Goal: Information Seeking & Learning: Learn about a topic

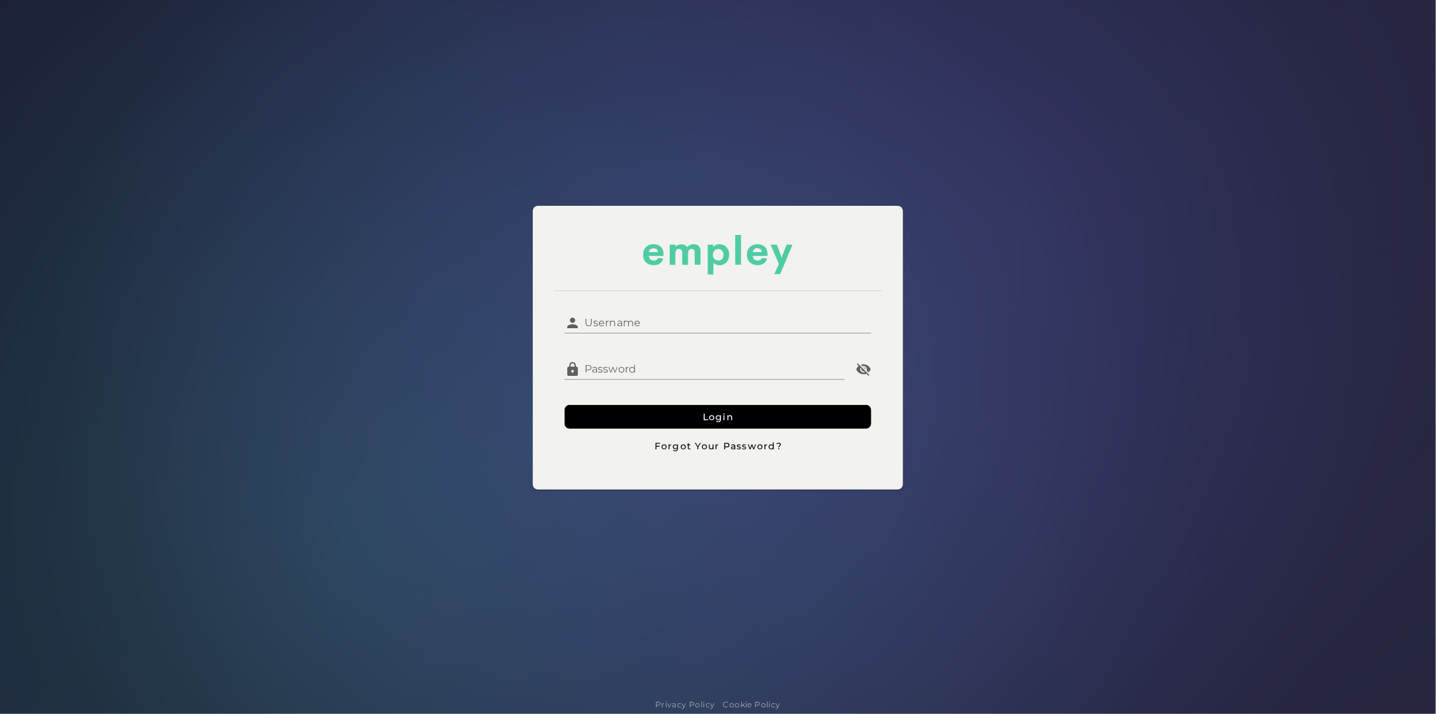
click at [609, 320] on input "Username" at bounding box center [726, 318] width 291 height 32
click at [611, 313] on input "Username" at bounding box center [726, 318] width 291 height 32
type input "*********"
click at [647, 384] on div at bounding box center [705, 387] width 280 height 15
click at [565, 405] on button "Login" at bounding box center [718, 417] width 307 height 24
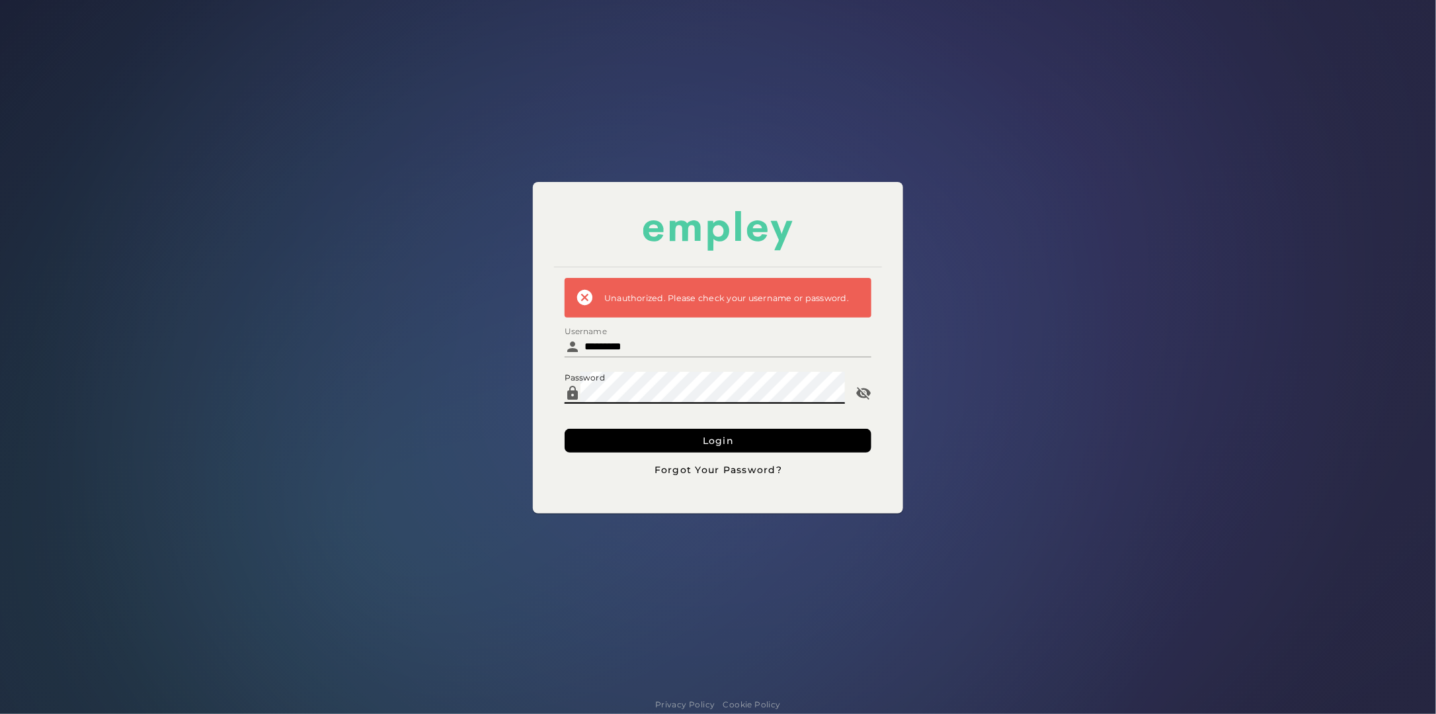
click at [565, 429] on button "Login" at bounding box center [718, 441] width 307 height 24
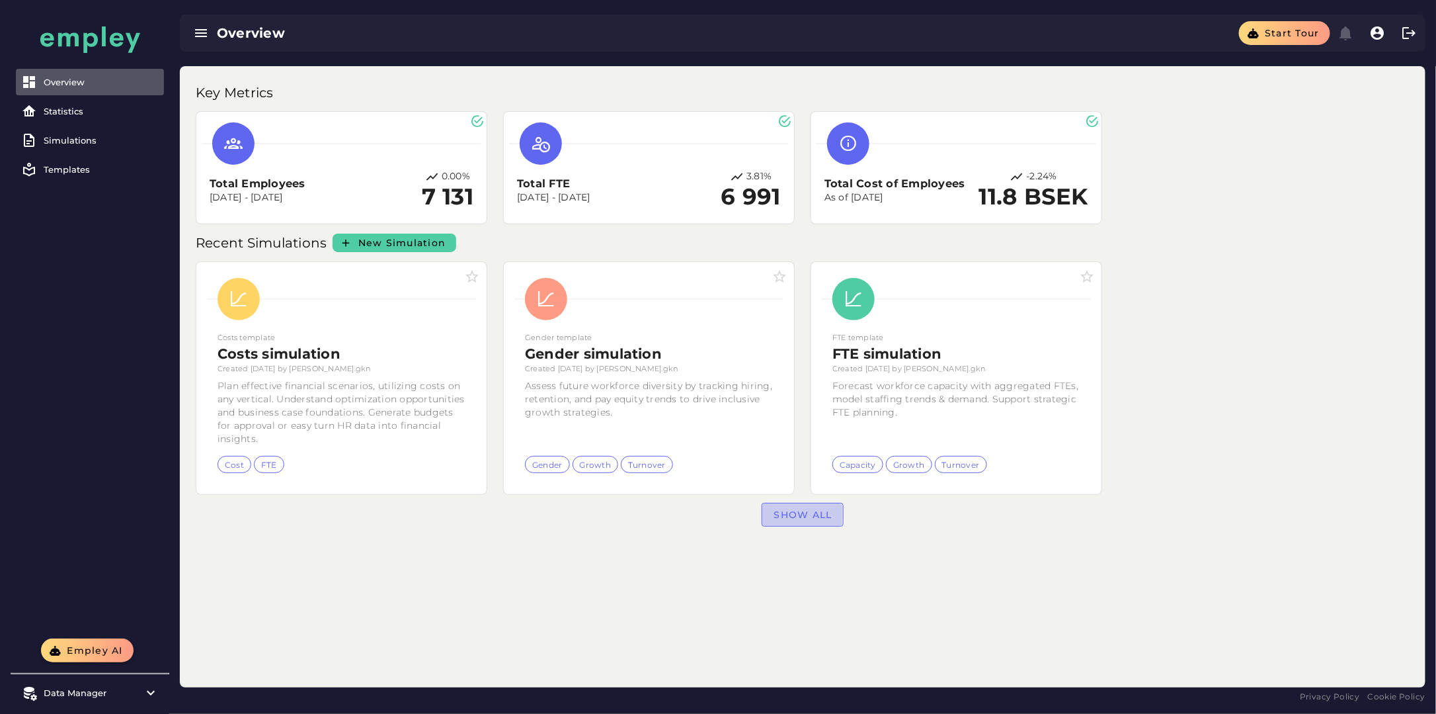
click at [811, 511] on span "Show all" at bounding box center [802, 515] width 59 height 12
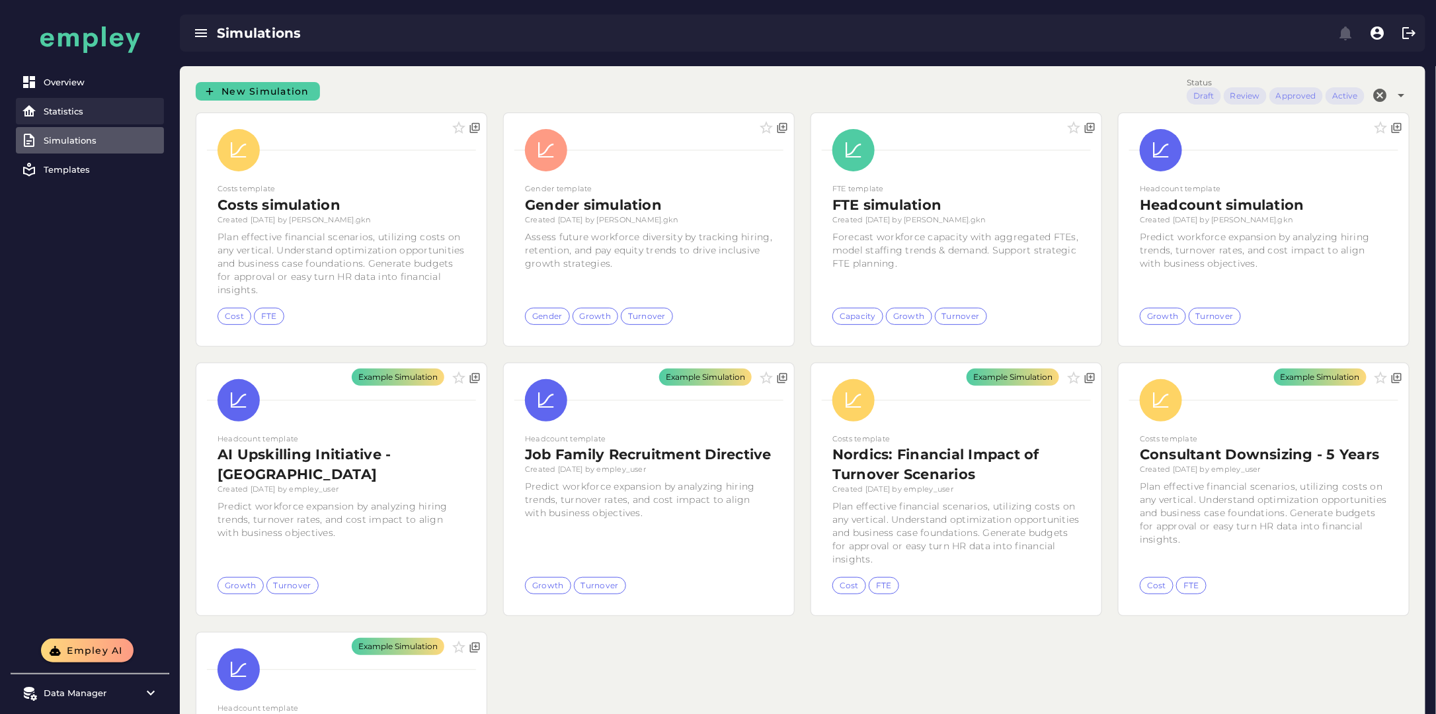
click at [67, 108] on div "Statistics" at bounding box center [101, 111] width 115 height 11
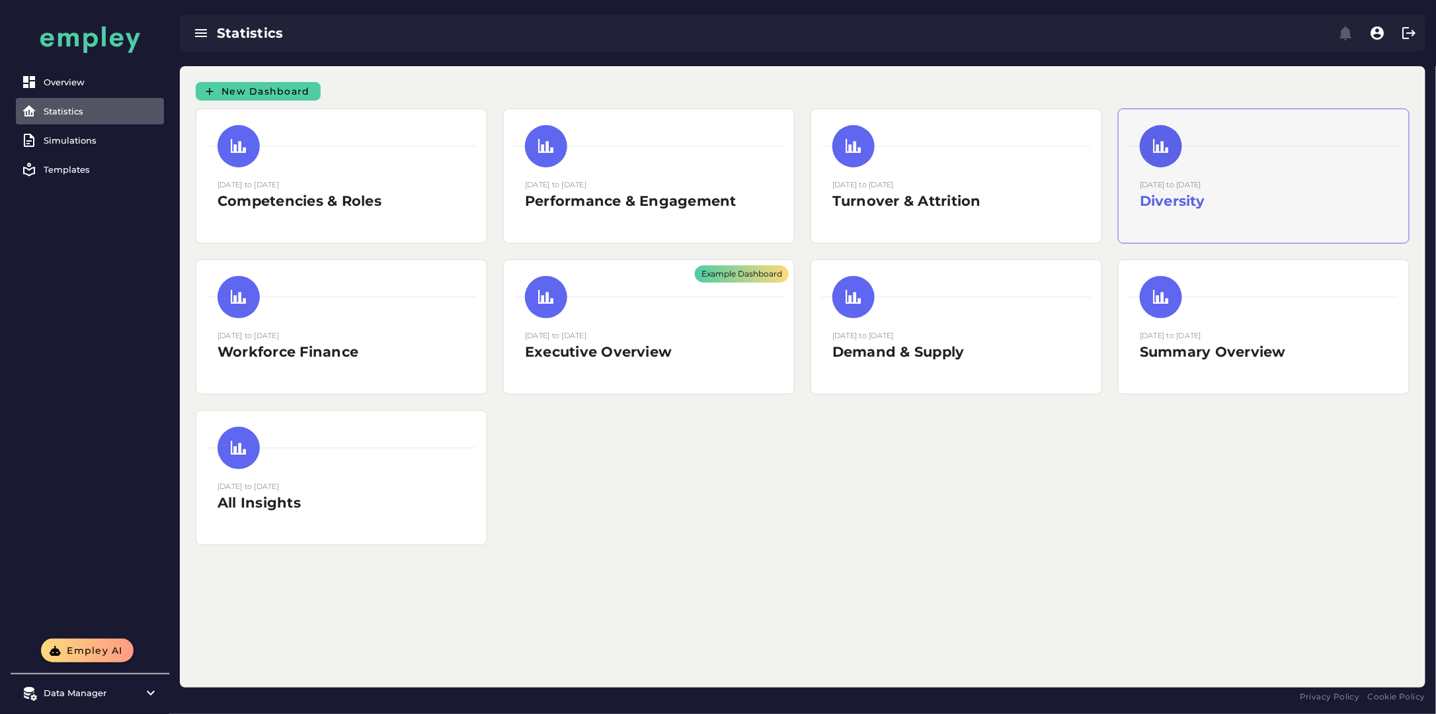
click at [1222, 157] on div at bounding box center [1264, 146] width 269 height 42
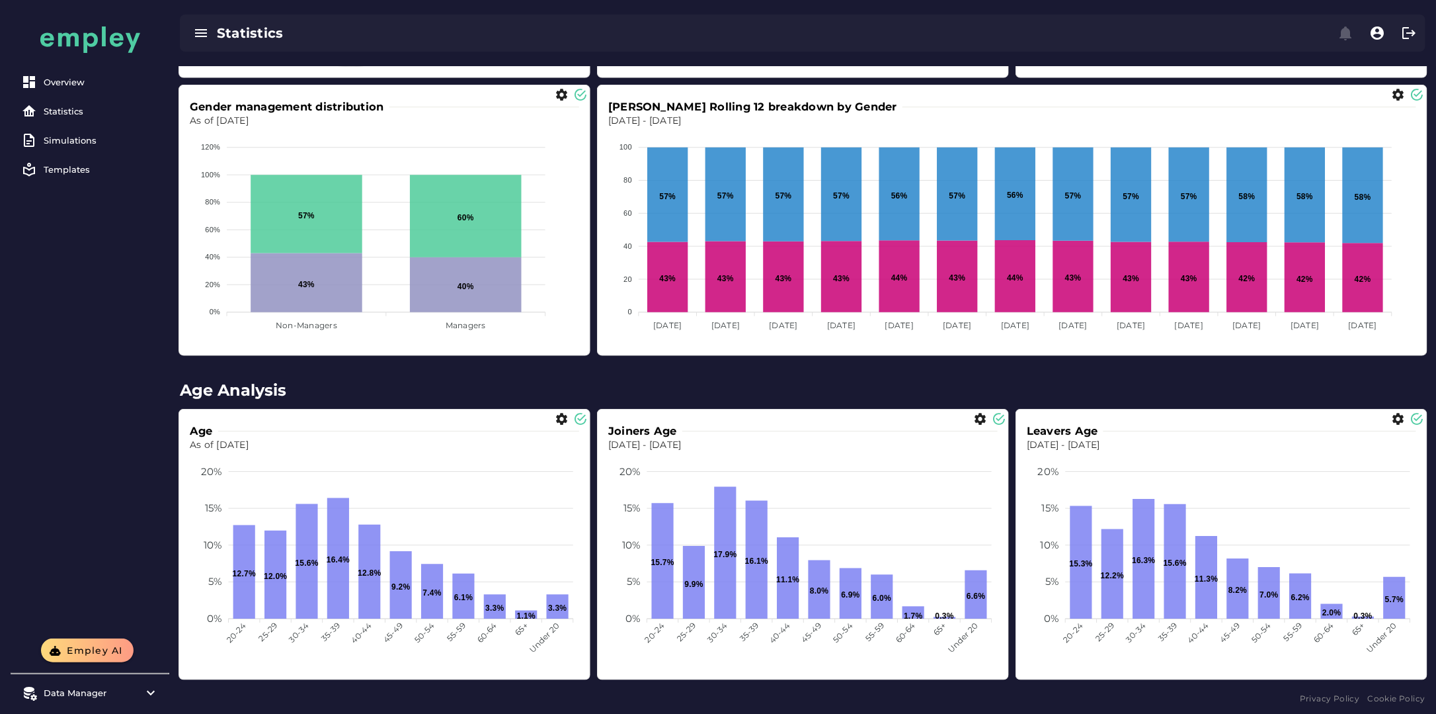
scroll to position [526, 0]
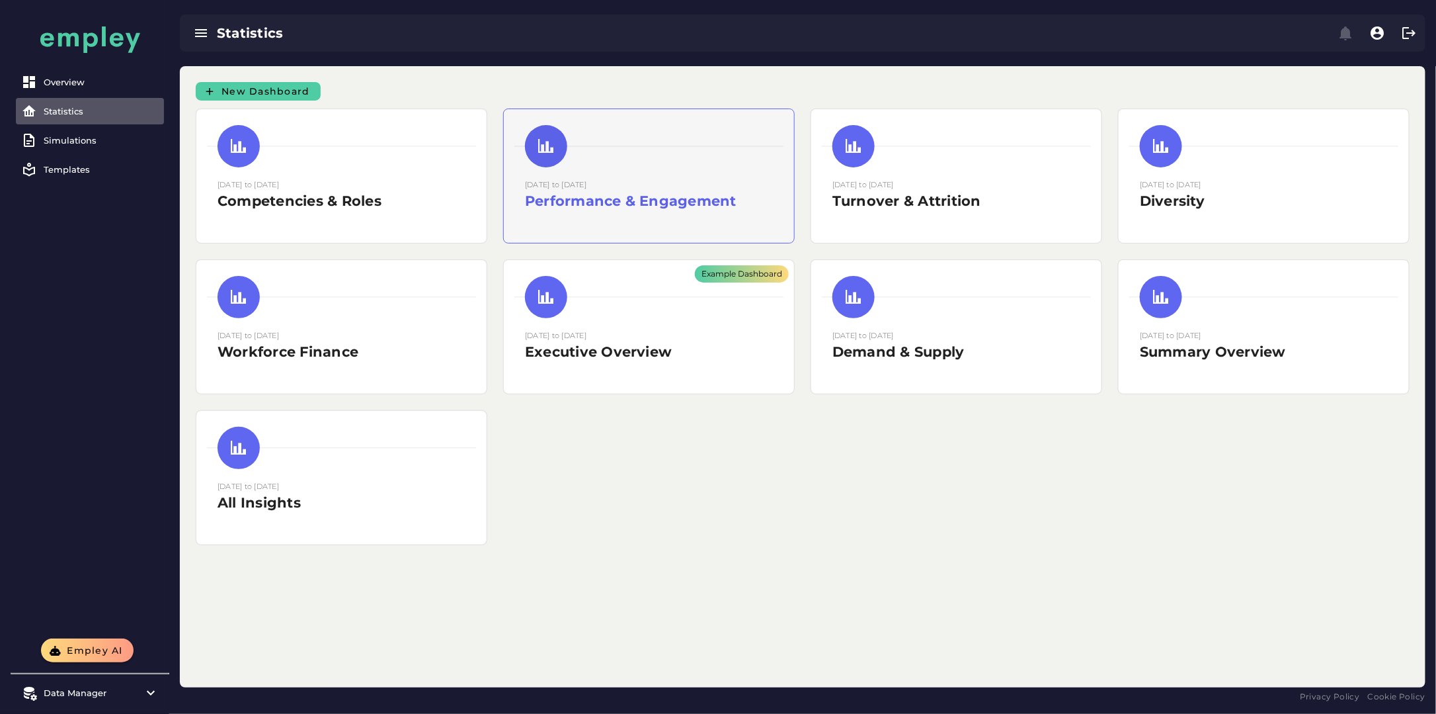
click at [701, 170] on div "[DATE] to [DATE] Performance & Engagement" at bounding box center [649, 176] width 290 height 134
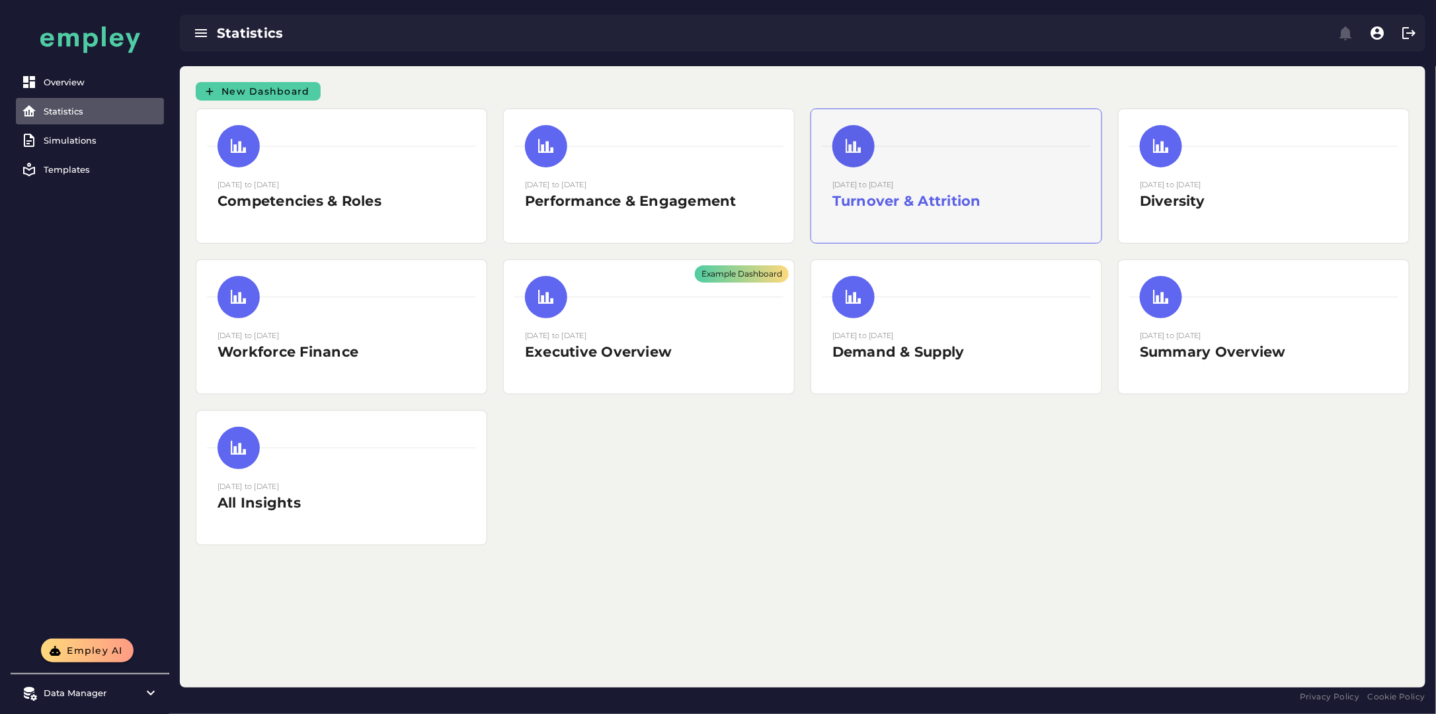
click at [1041, 164] on div at bounding box center [956, 146] width 269 height 42
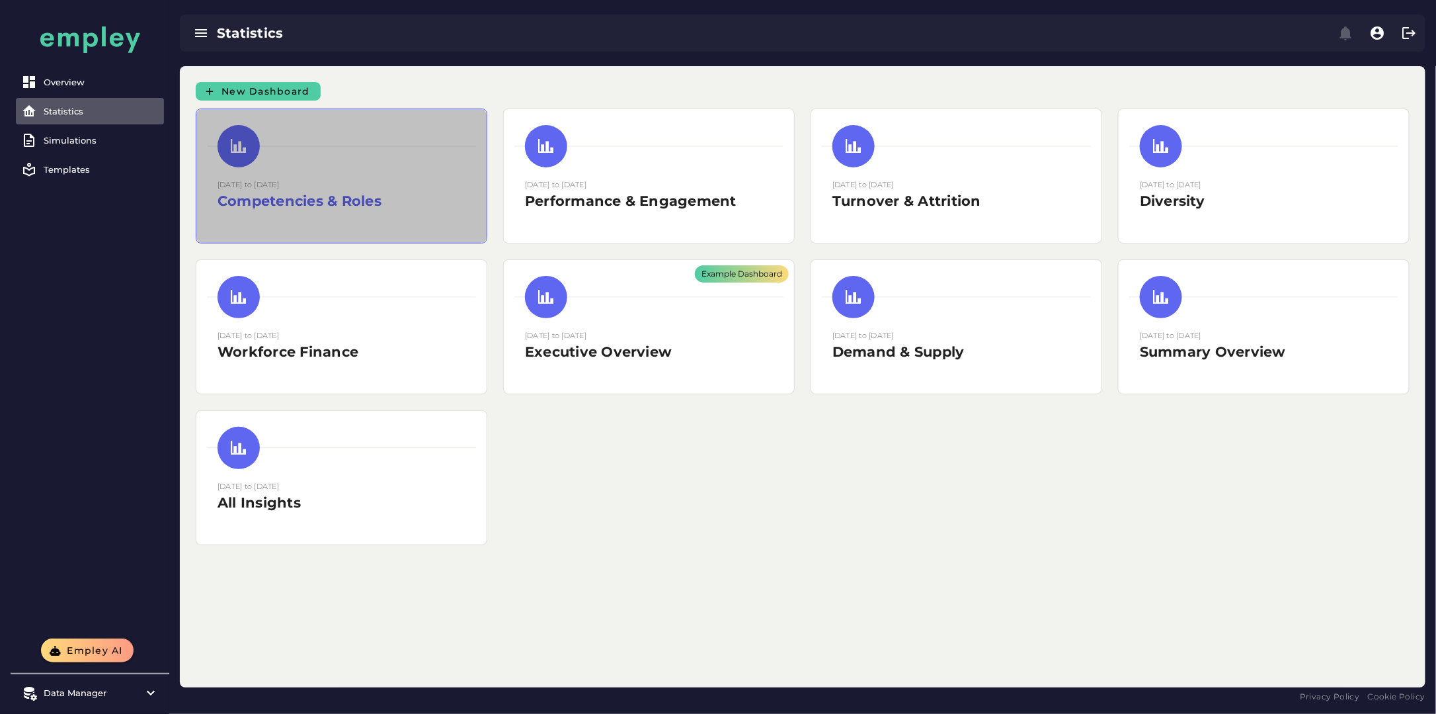
click at [426, 205] on h2 "Competencies & Roles" at bounding box center [342, 201] width 248 height 20
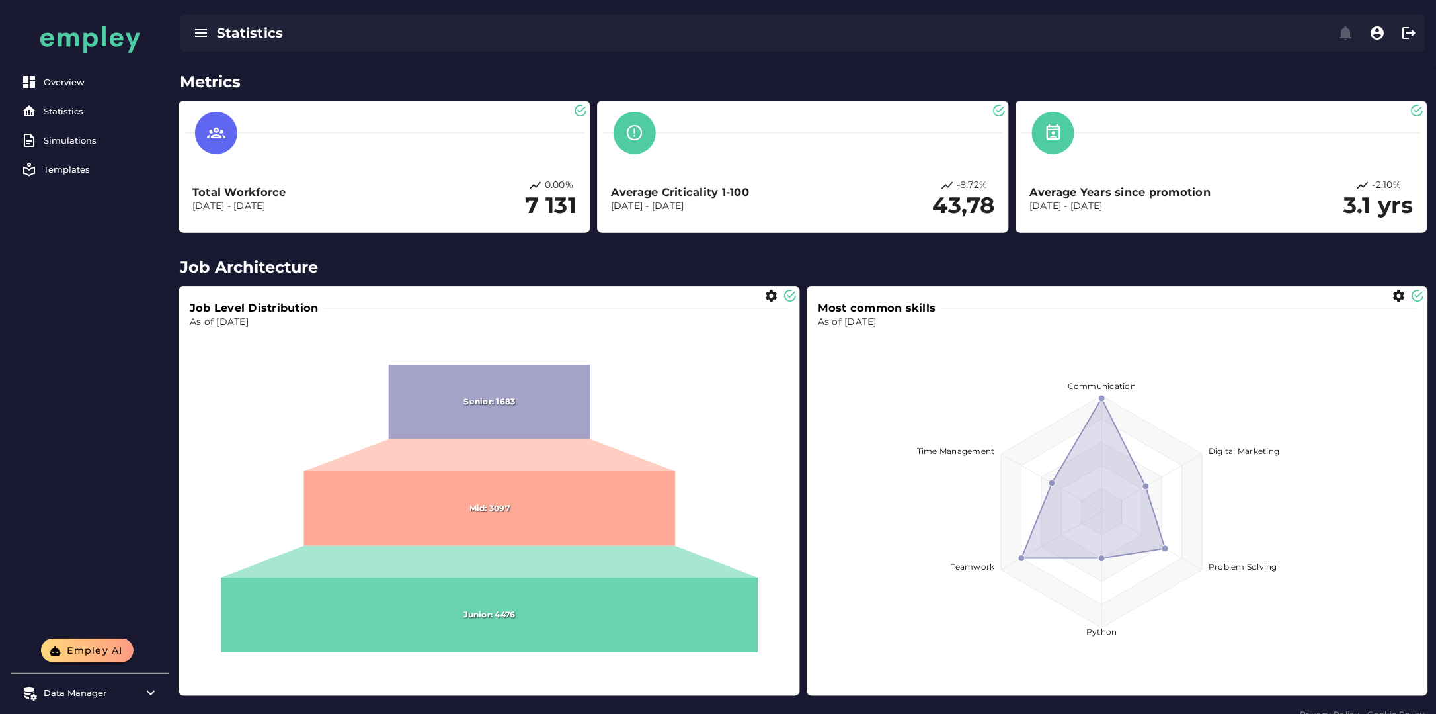
scroll to position [63, 0]
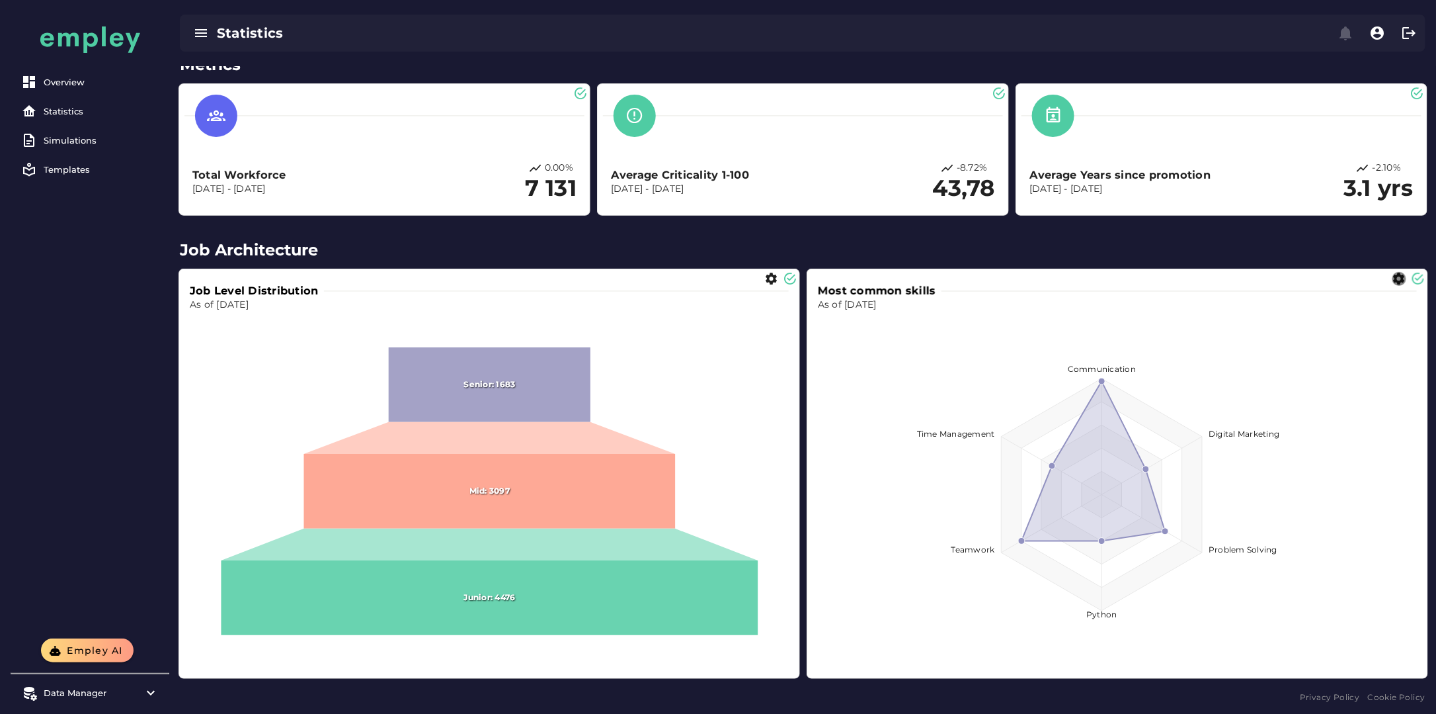
click at [1401, 278] on icon "button" at bounding box center [1400, 279] width 14 height 14
click at [1342, 327] on span "RADAR" at bounding box center [1337, 325] width 40 height 16
click at [1347, 387] on div "DONUT" at bounding box center [1350, 396] width 89 height 32
type input "*****"
